Goal: Task Accomplishment & Management: Complete application form

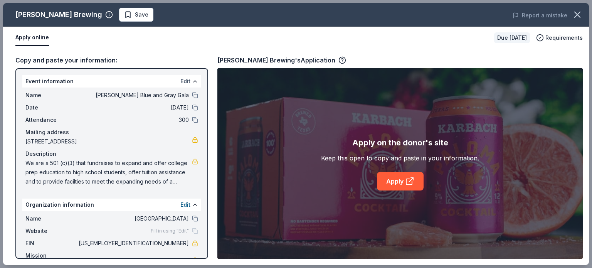
click at [181, 81] on button "Edit" at bounding box center [186, 81] width 10 height 9
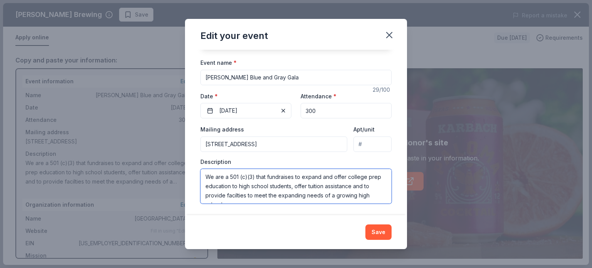
scroll to position [9, 0]
drag, startPoint x: 204, startPoint y: 176, endPoint x: 375, endPoint y: 216, distance: 175.8
click at [375, 216] on div "Edit your event Changes made here will update the Event too. Update donors you'…" at bounding box center [296, 134] width 222 height 230
click at [371, 185] on textarea "We are a 501 (c)(3) that fundraises to expand and offer college prep education …" at bounding box center [296, 186] width 191 height 35
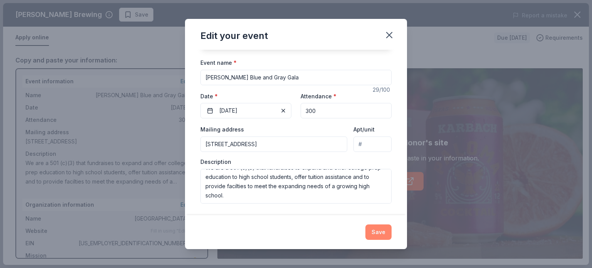
click at [377, 232] on button "Save" at bounding box center [379, 231] width 26 height 15
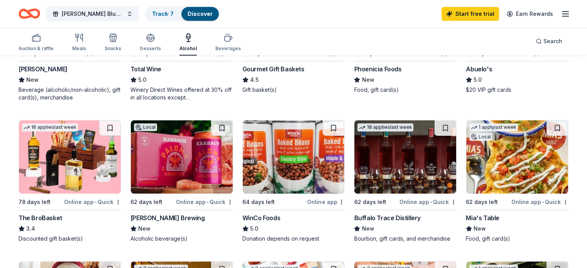
scroll to position [179, 0]
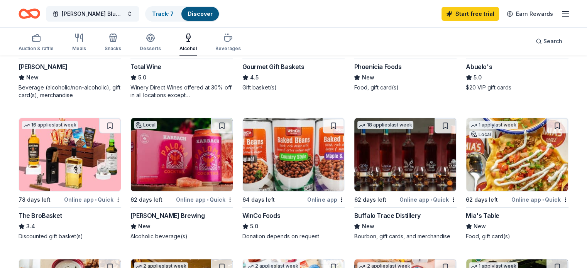
click at [383, 160] on img at bounding box center [405, 154] width 102 height 73
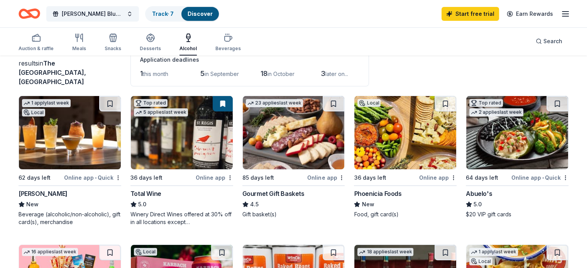
scroll to position [50, 0]
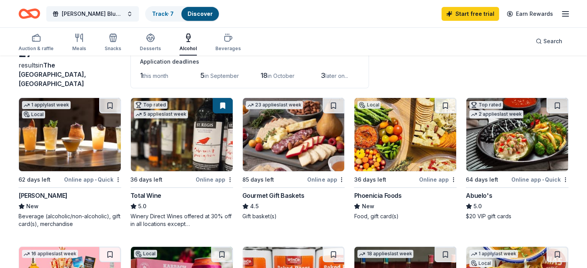
click at [85, 140] on img at bounding box center [70, 134] width 102 height 73
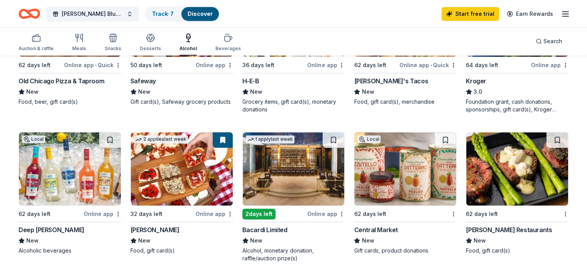
scroll to position [454, 0]
click at [297, 150] on img at bounding box center [294, 168] width 102 height 73
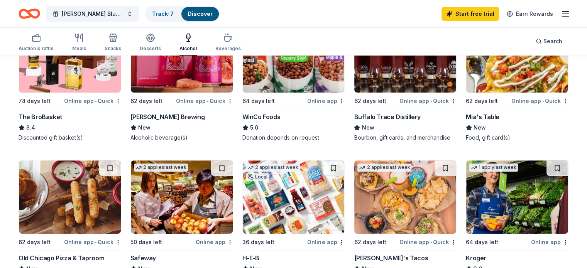
scroll to position [276, 0]
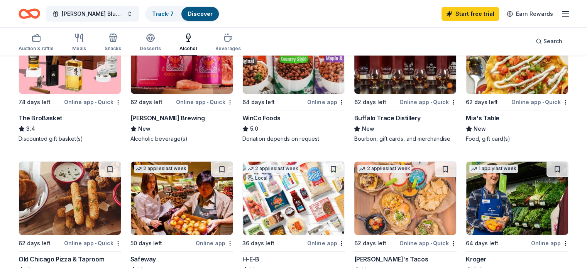
click at [193, 40] on icon "button" at bounding box center [188, 37] width 9 height 9
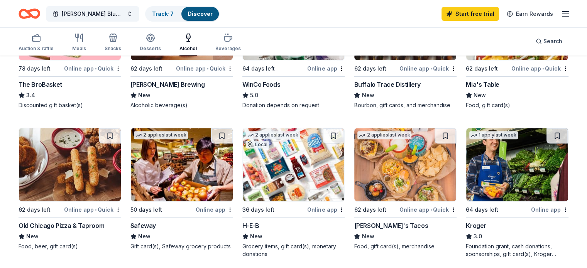
scroll to position [305, 0]
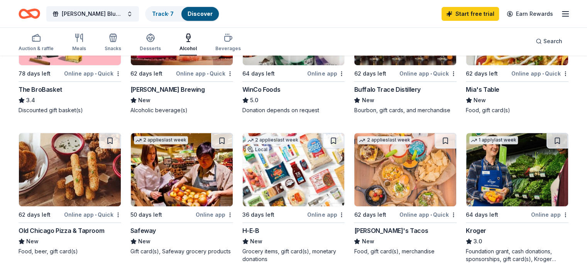
click at [292, 169] on img at bounding box center [294, 169] width 102 height 73
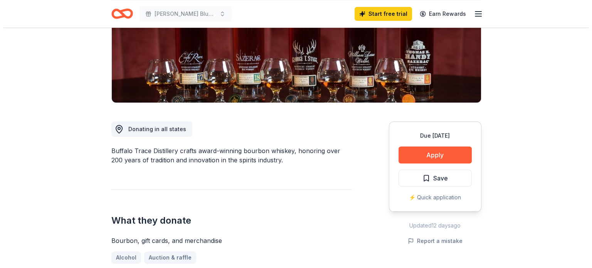
scroll to position [132, 0]
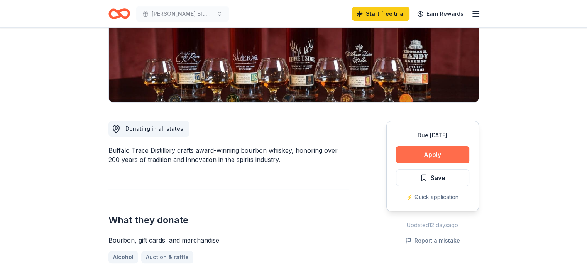
click at [434, 151] on button "Apply" at bounding box center [432, 154] width 73 height 17
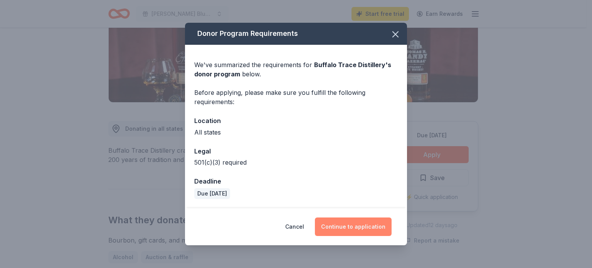
click at [350, 227] on button "Continue to application" at bounding box center [353, 227] width 77 height 19
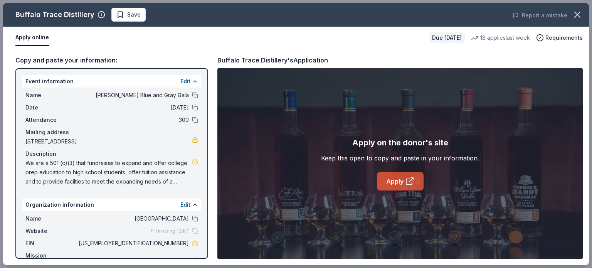
click at [407, 182] on icon at bounding box center [409, 181] width 9 height 9
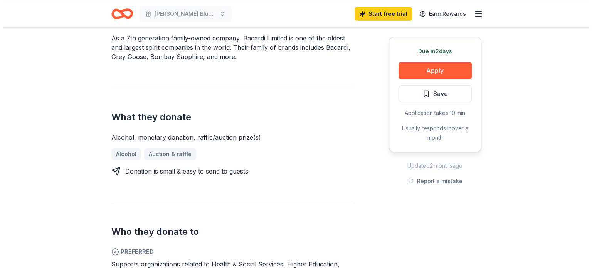
scroll to position [245, 0]
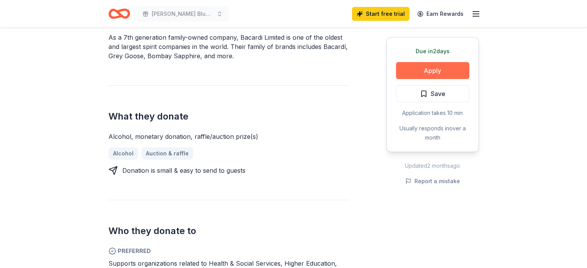
click at [433, 71] on button "Apply" at bounding box center [432, 70] width 73 height 17
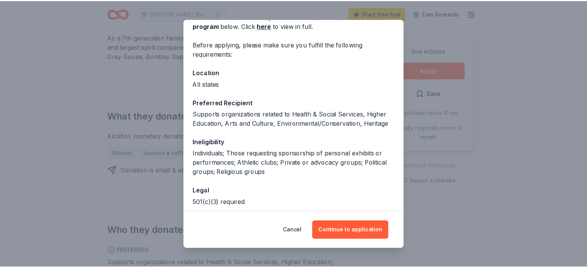
scroll to position [80, 0]
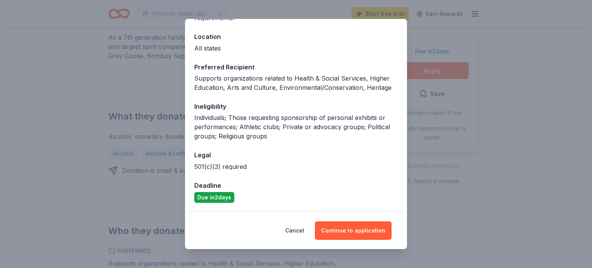
click at [542, 154] on div "Donor Program Requirements We've summarized the requirements for Bacardi Limite…" at bounding box center [296, 134] width 592 height 268
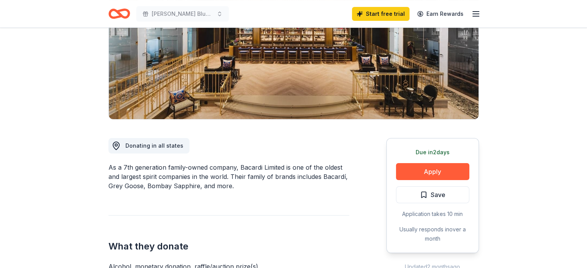
scroll to position [0, 0]
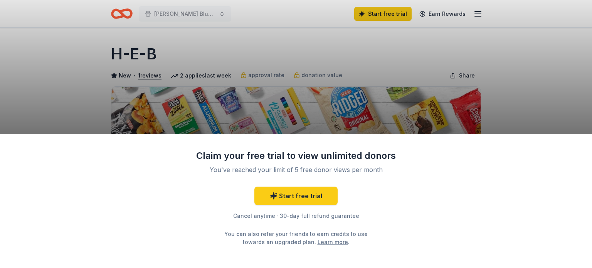
click at [562, 105] on div "Claim your free trial to view unlimited donors You've reached your limit of 5 f…" at bounding box center [296, 134] width 592 height 268
